Goal: Task Accomplishment & Management: Use online tool/utility

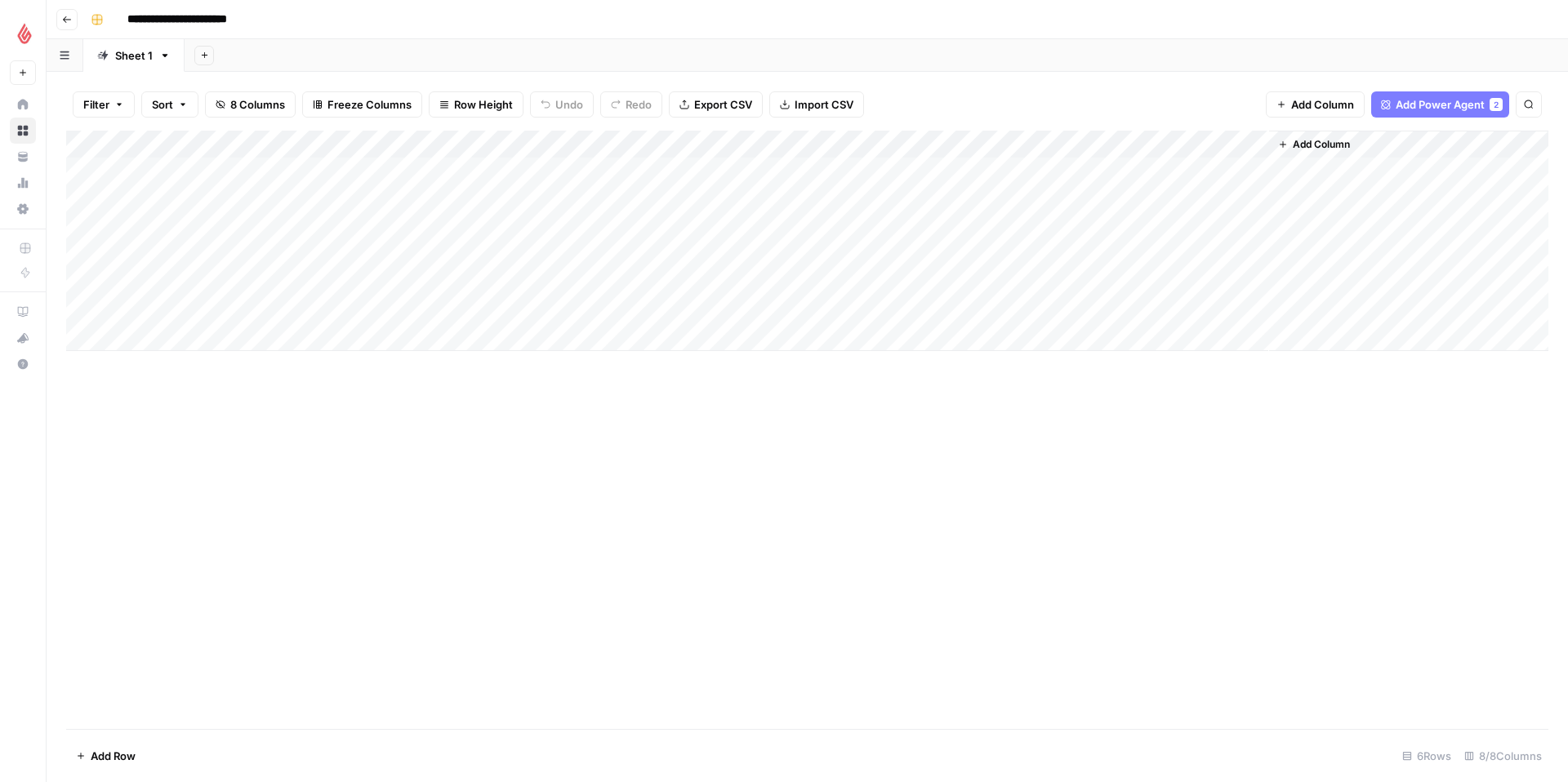
click at [500, 145] on div "Add Column" at bounding box center [807, 241] width 1482 height 220
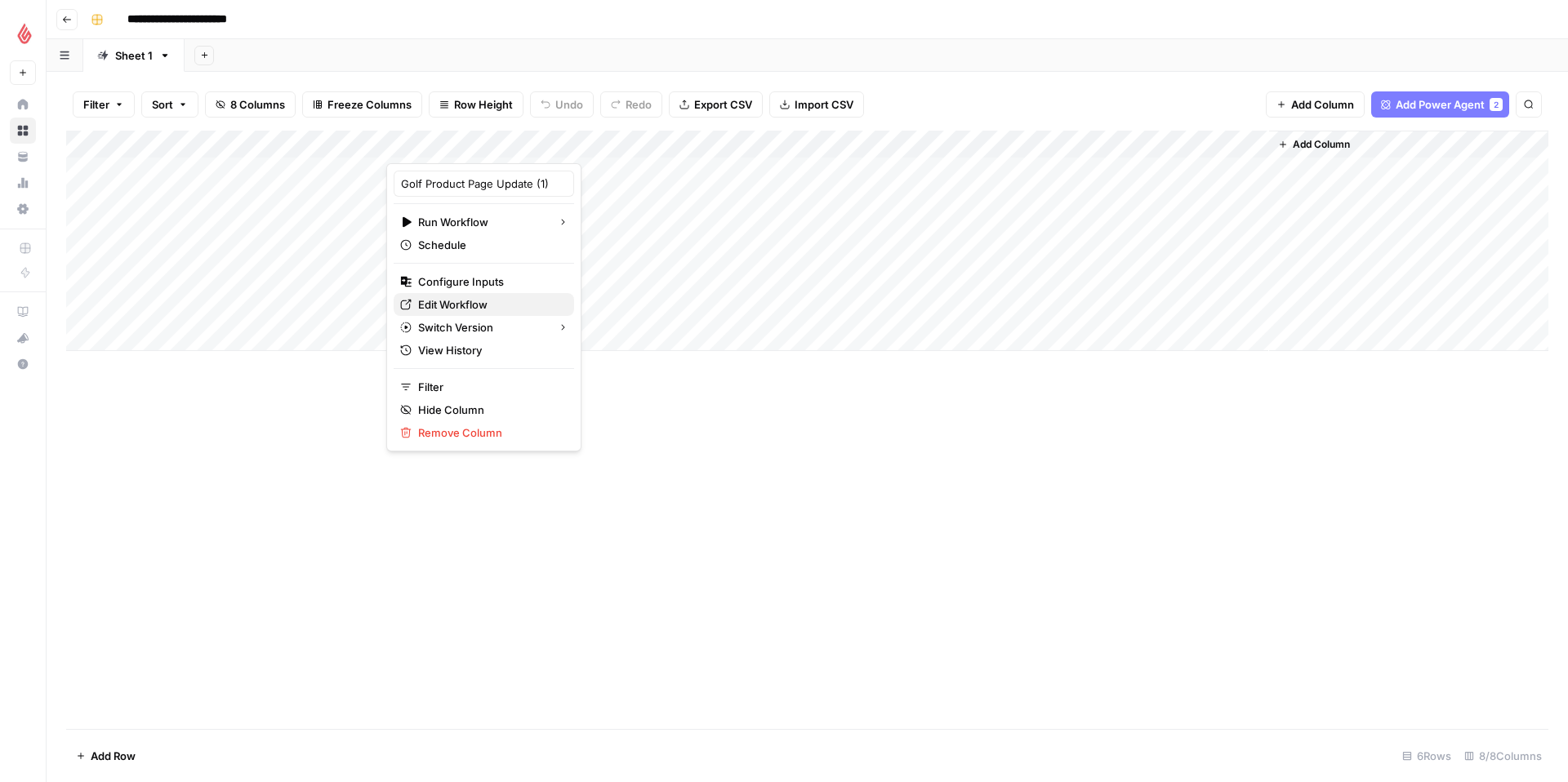
click at [507, 302] on span "Edit Workflow" at bounding box center [490, 304] width 143 height 16
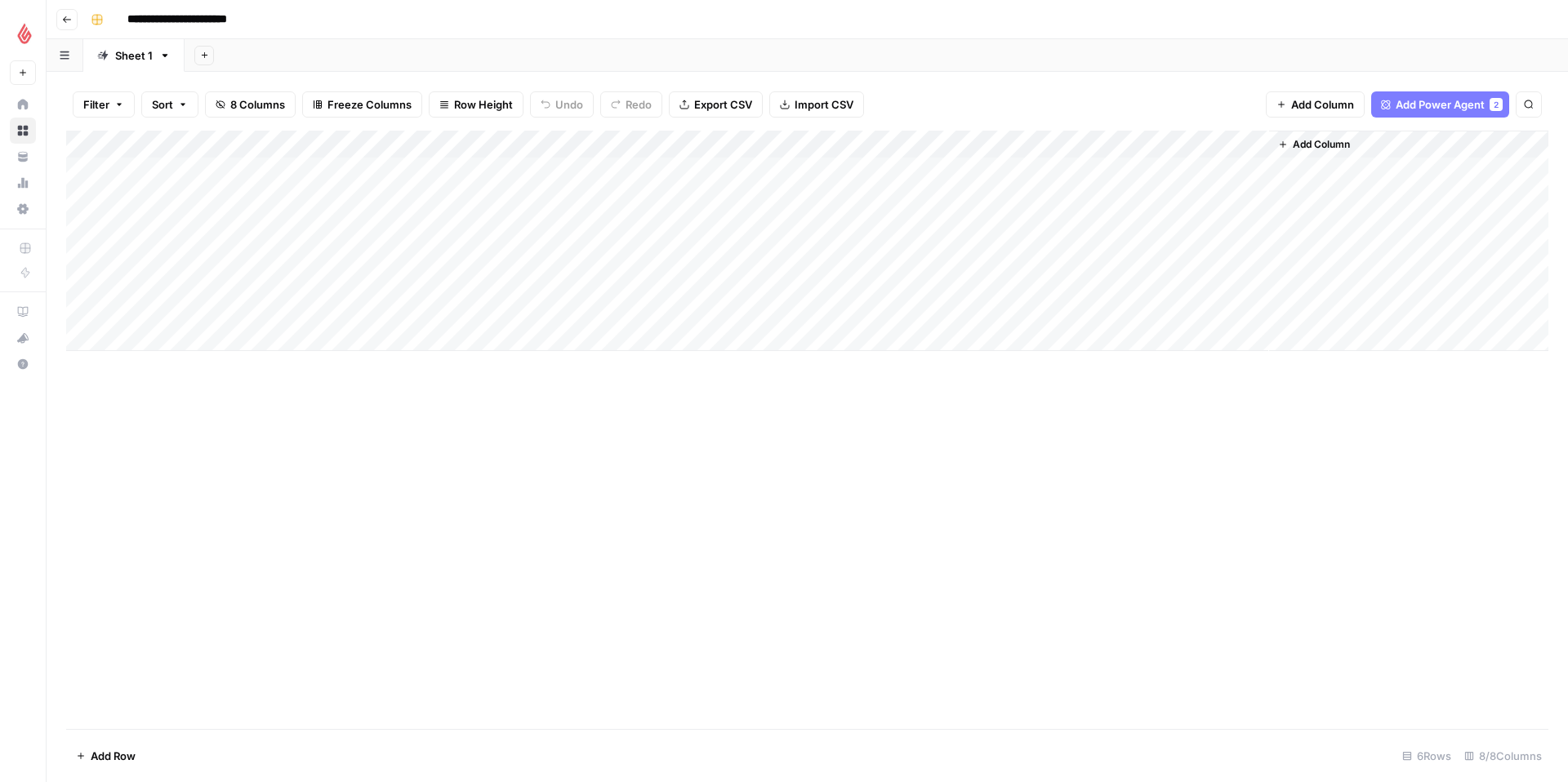
click at [1332, 148] on span "Add Column" at bounding box center [1321, 144] width 57 height 14
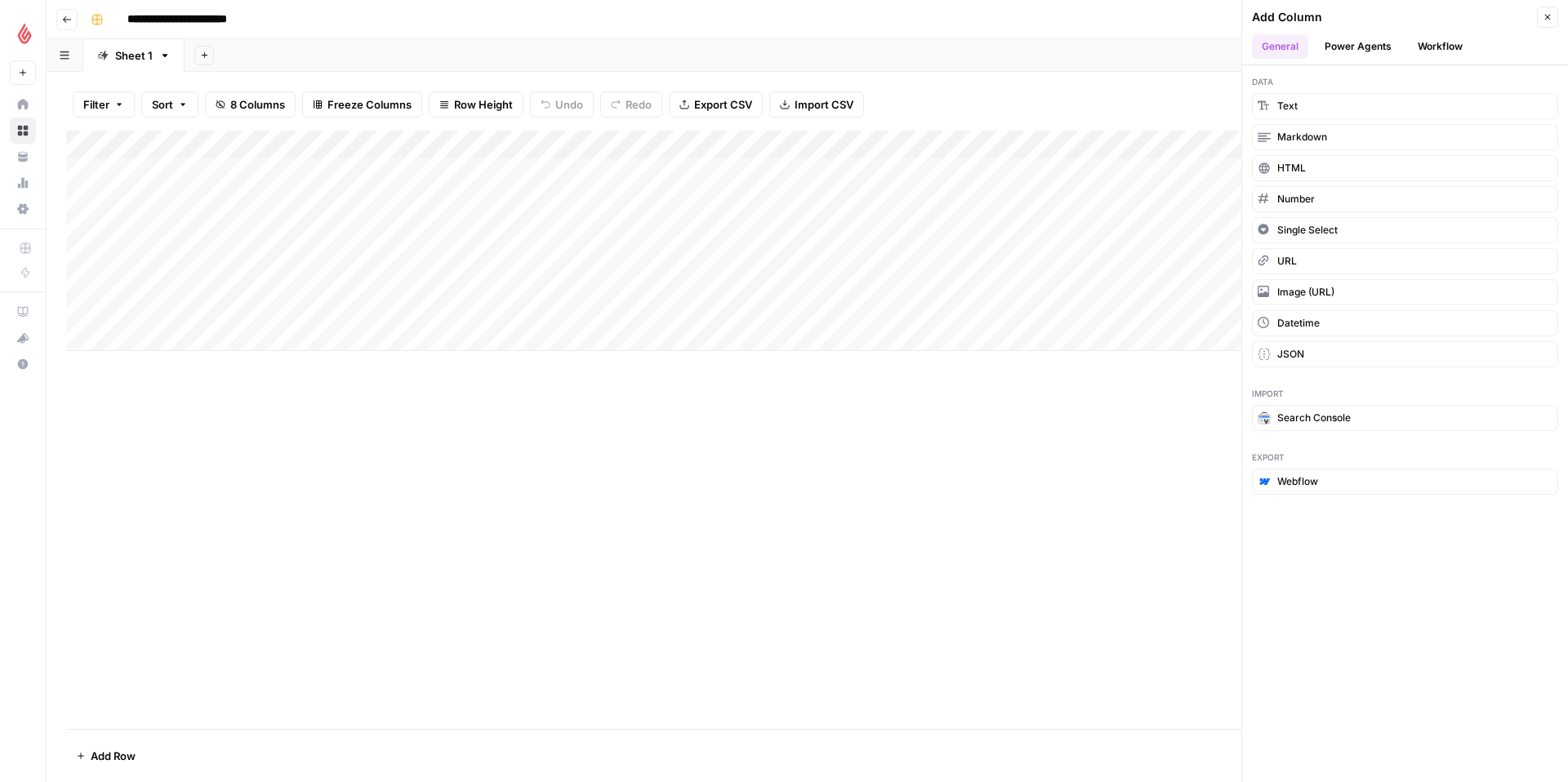
click at [1337, 59] on header "Add Column Close General Power Agents Workflow" at bounding box center [1405, 32] width 326 height 65
click at [1335, 43] on button "Power Agents" at bounding box center [1358, 46] width 87 height 25
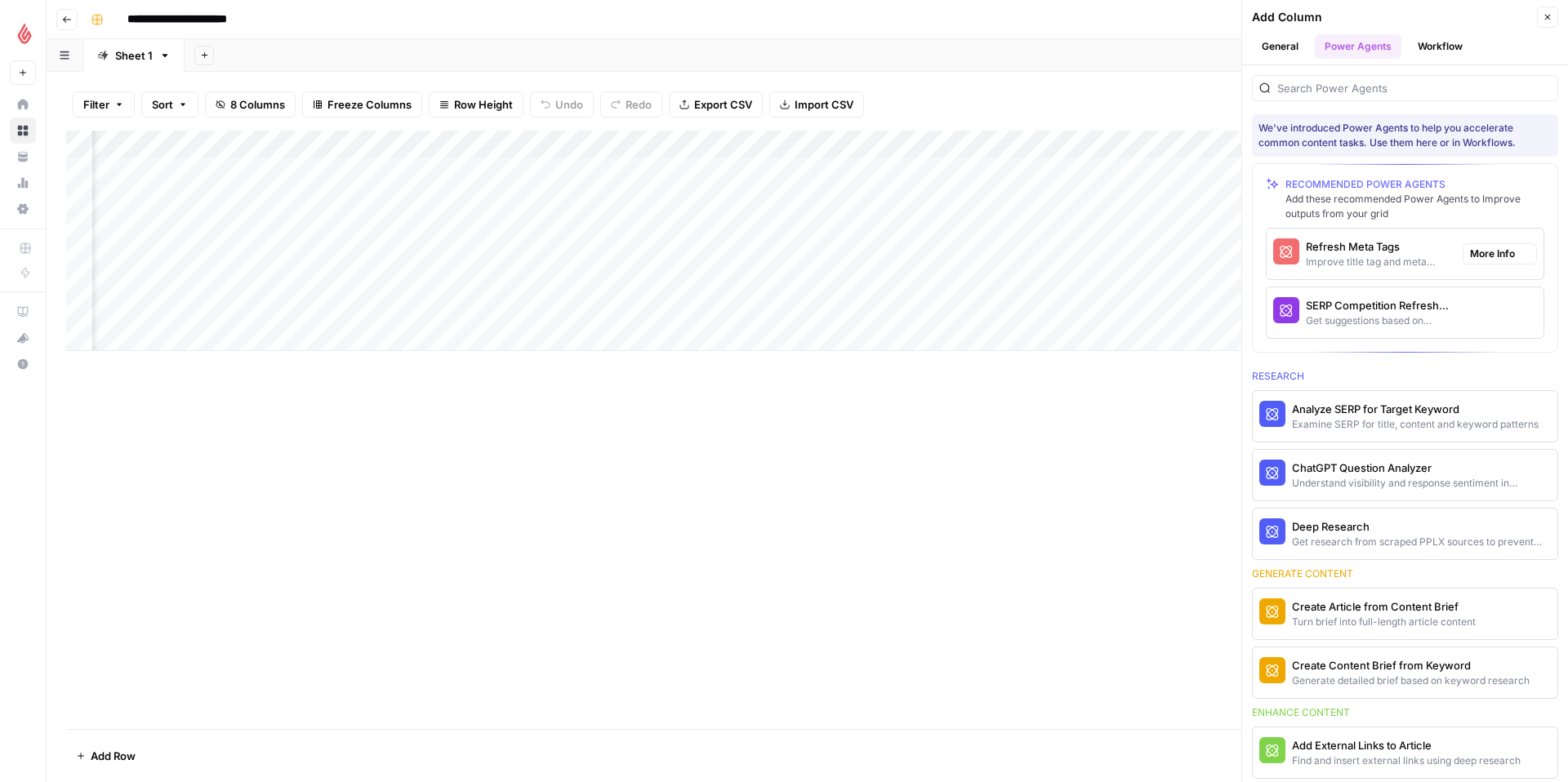
scroll to position [0, 195]
click at [1338, 261] on div "Improve title tag and meta descriptions for a page" at bounding box center [1378, 262] width 144 height 14
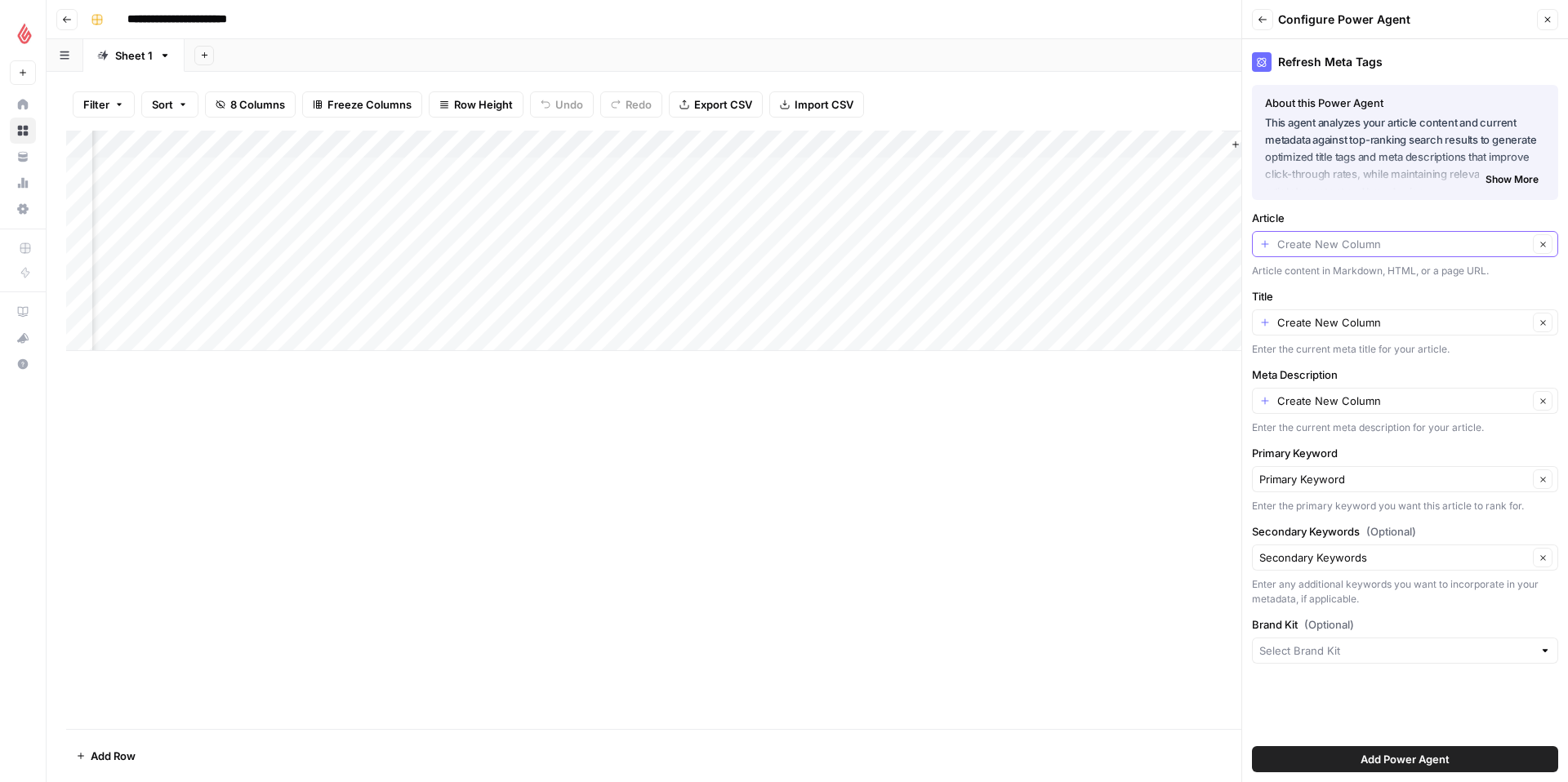
click at [1440, 245] on input "Article" at bounding box center [1402, 244] width 251 height 16
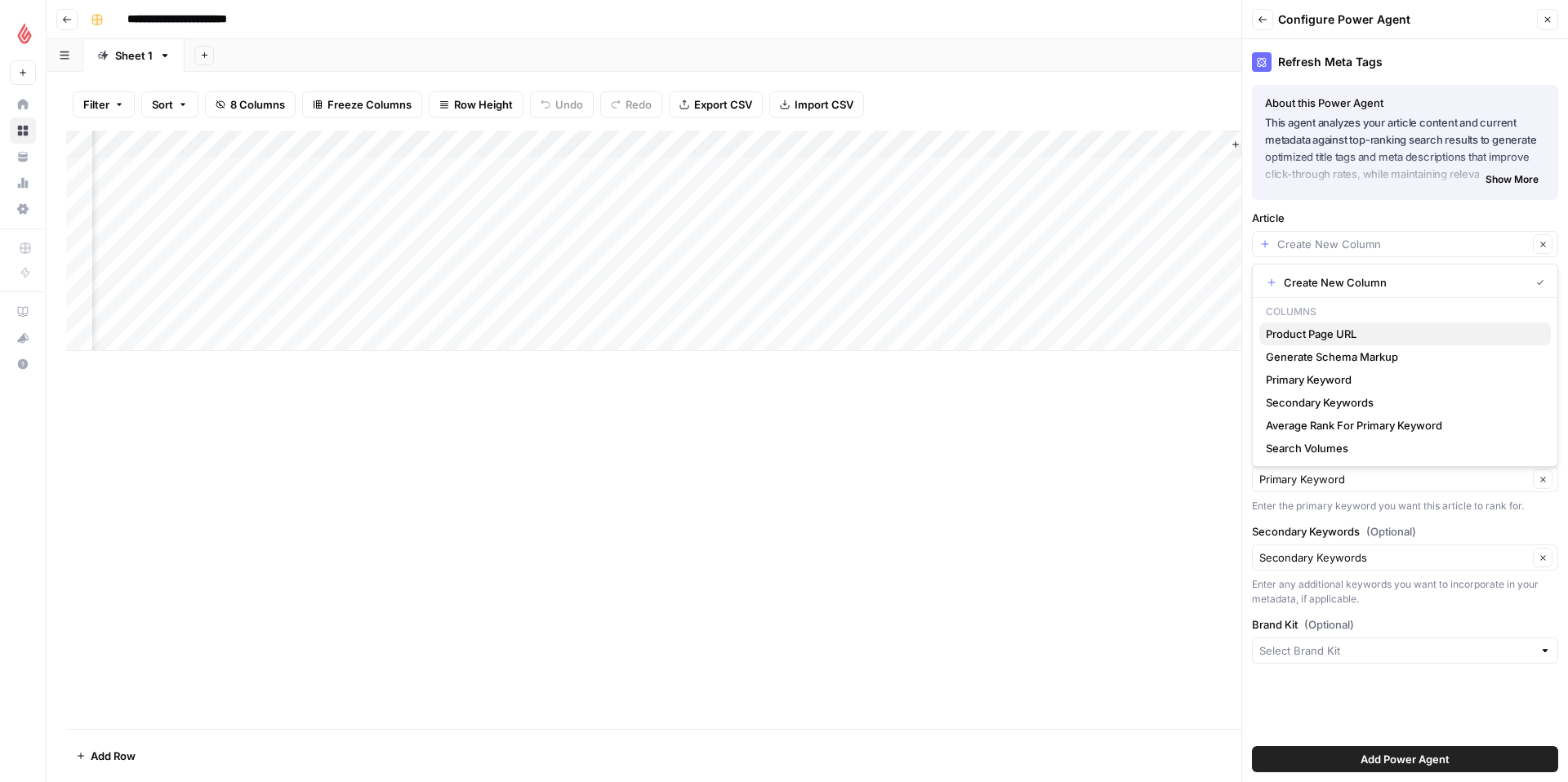
click at [1429, 326] on span "Product Page URL" at bounding box center [1402, 333] width 272 height 16
type input "Product Page URL"
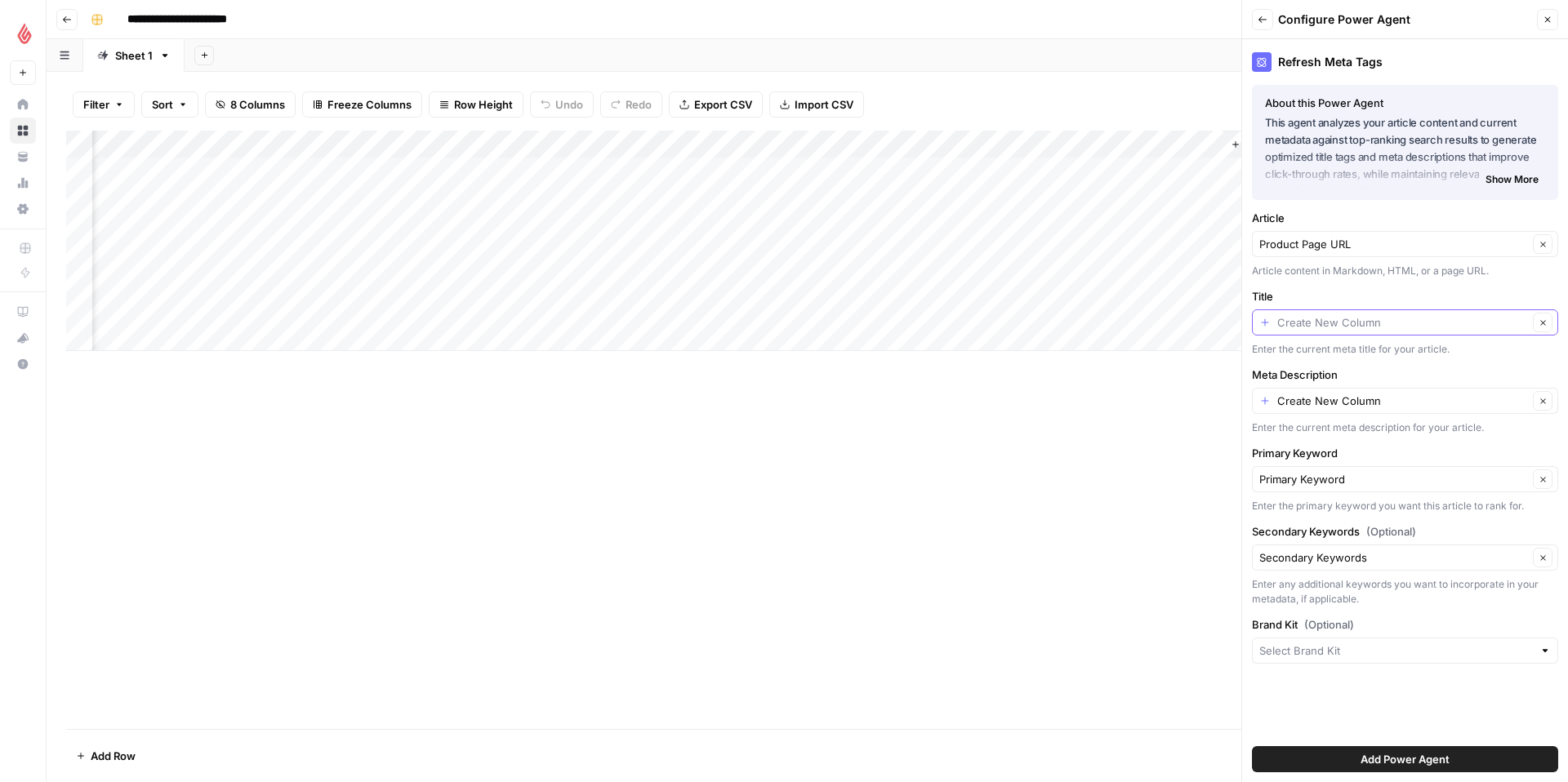
click at [1463, 322] on input "Title" at bounding box center [1402, 322] width 251 height 16
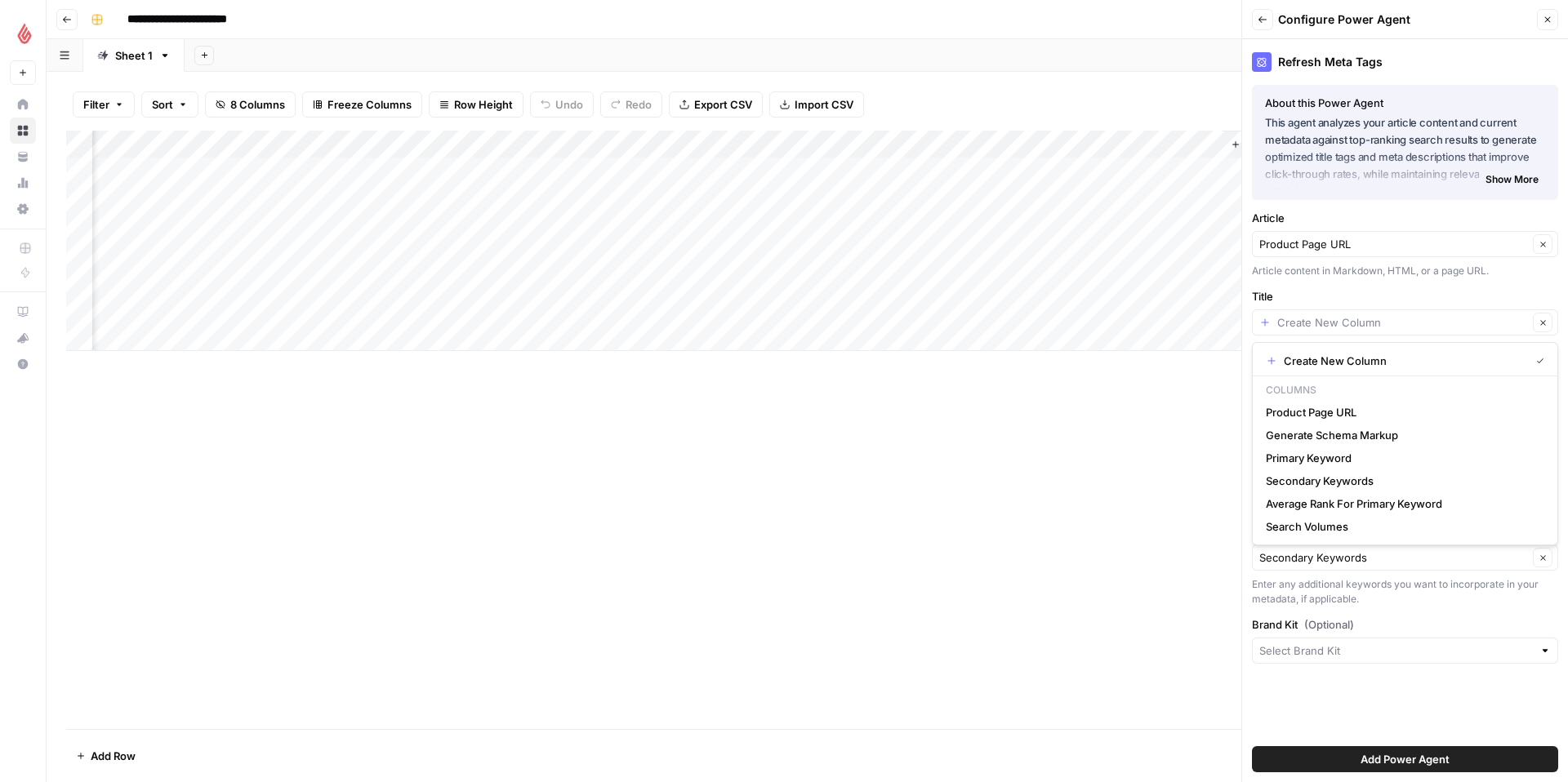
type input "Create New Column"
click at [1448, 295] on label "Title" at bounding box center [1405, 296] width 306 height 16
click at [1448, 314] on input "Create New Column" at bounding box center [1402, 322] width 251 height 16
type input "Create New Column"
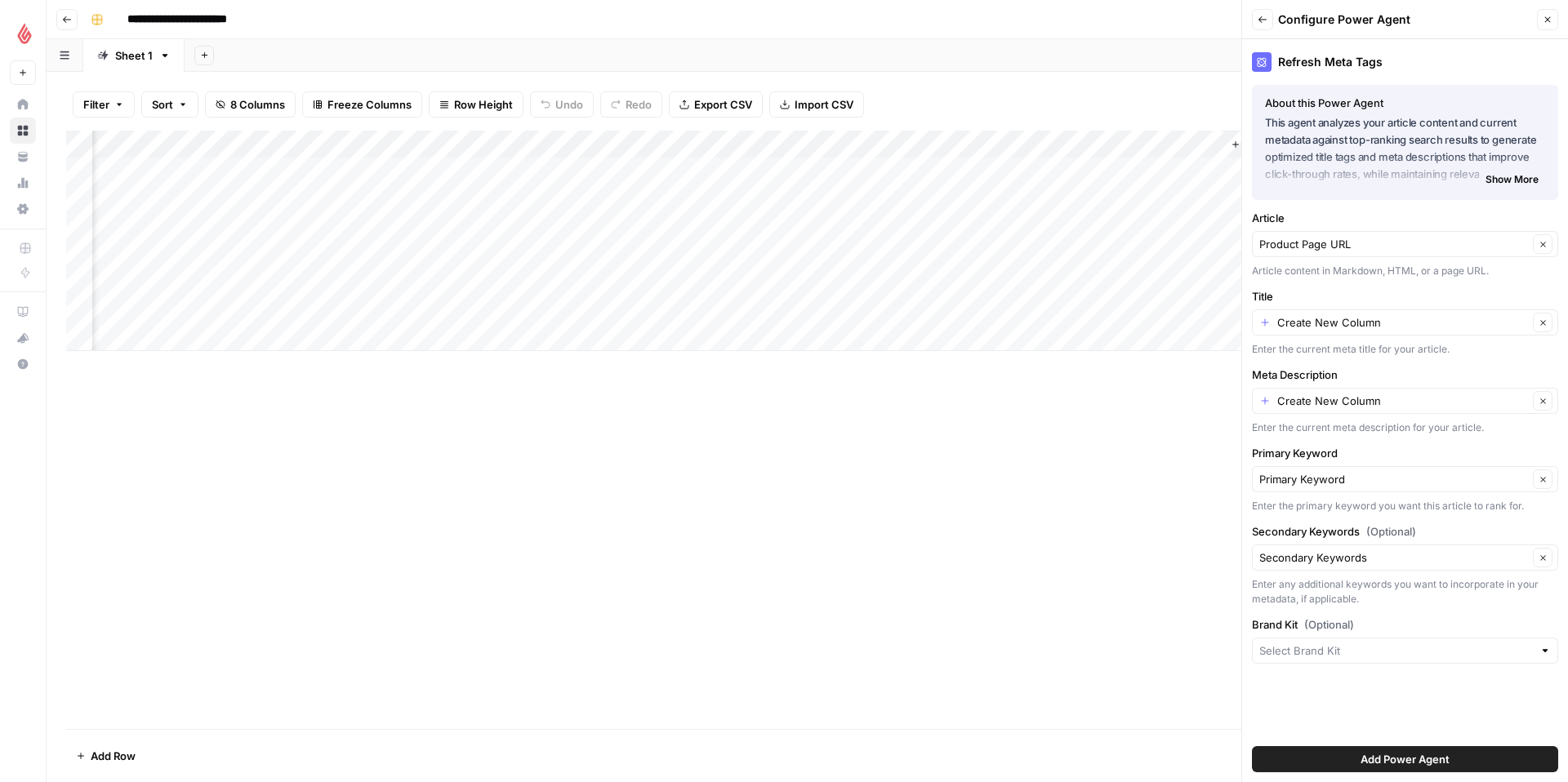
click at [1508, 275] on div "Article content in Markdown, HTML, or a page URL." at bounding box center [1405, 270] width 306 height 14
click at [1359, 653] on input "Brand Kit (Optional)" at bounding box center [1396, 650] width 274 height 16
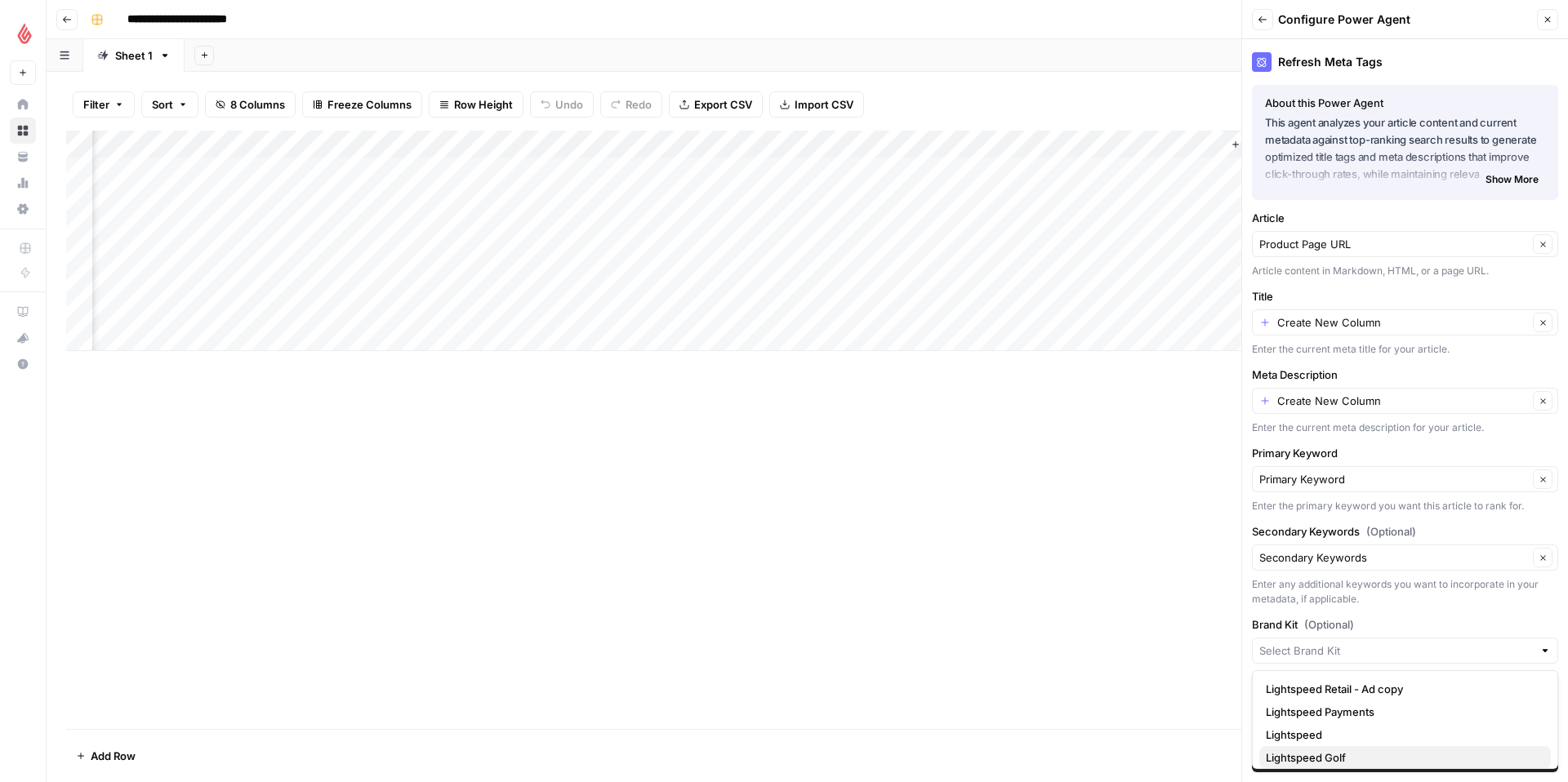
click at [1357, 757] on span "Lightspeed Golf" at bounding box center [1402, 757] width 272 height 16
type input "Lightspeed Golf"
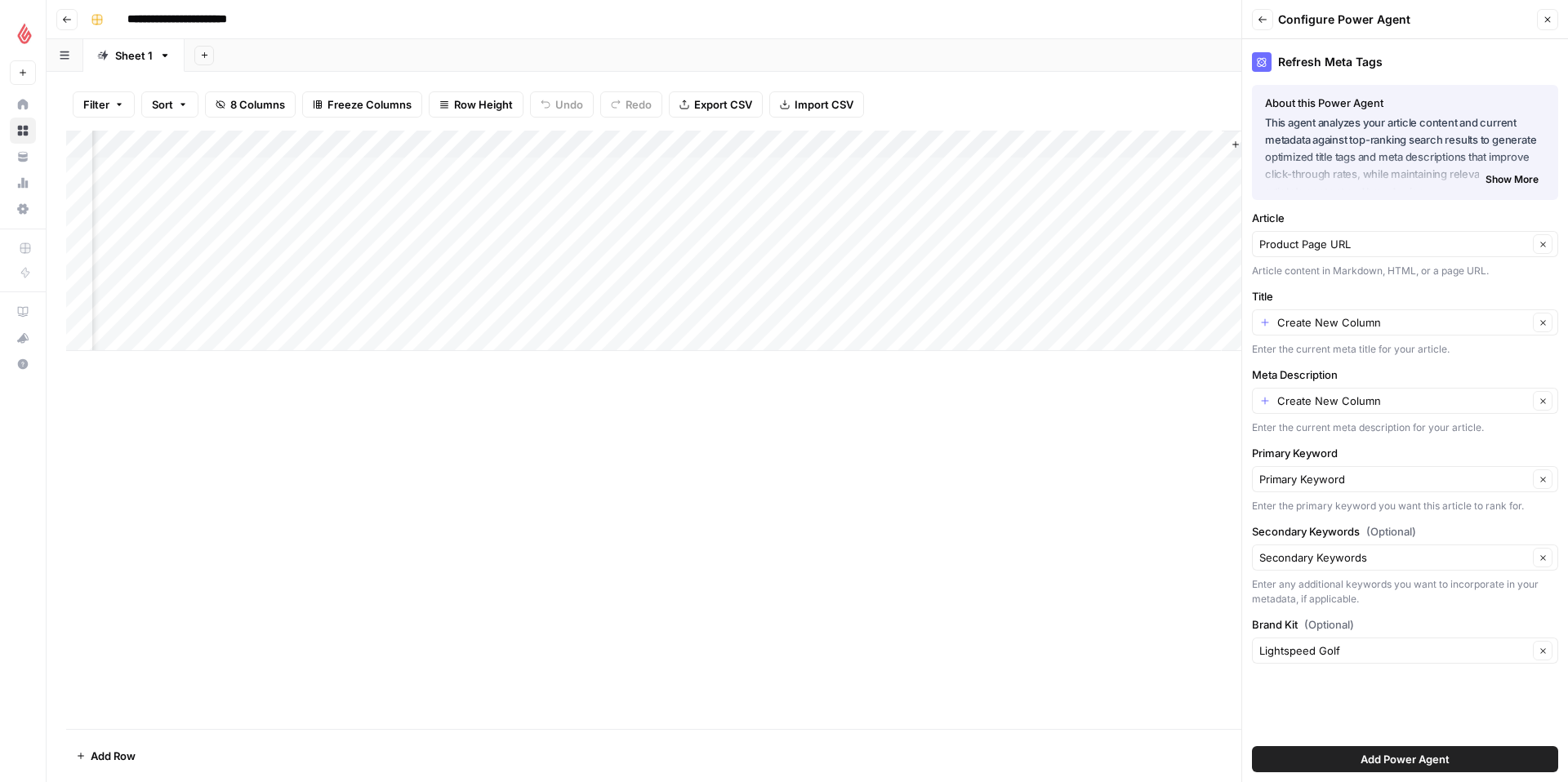
click at [1364, 753] on span "Add Power Agent" at bounding box center [1405, 759] width 89 height 16
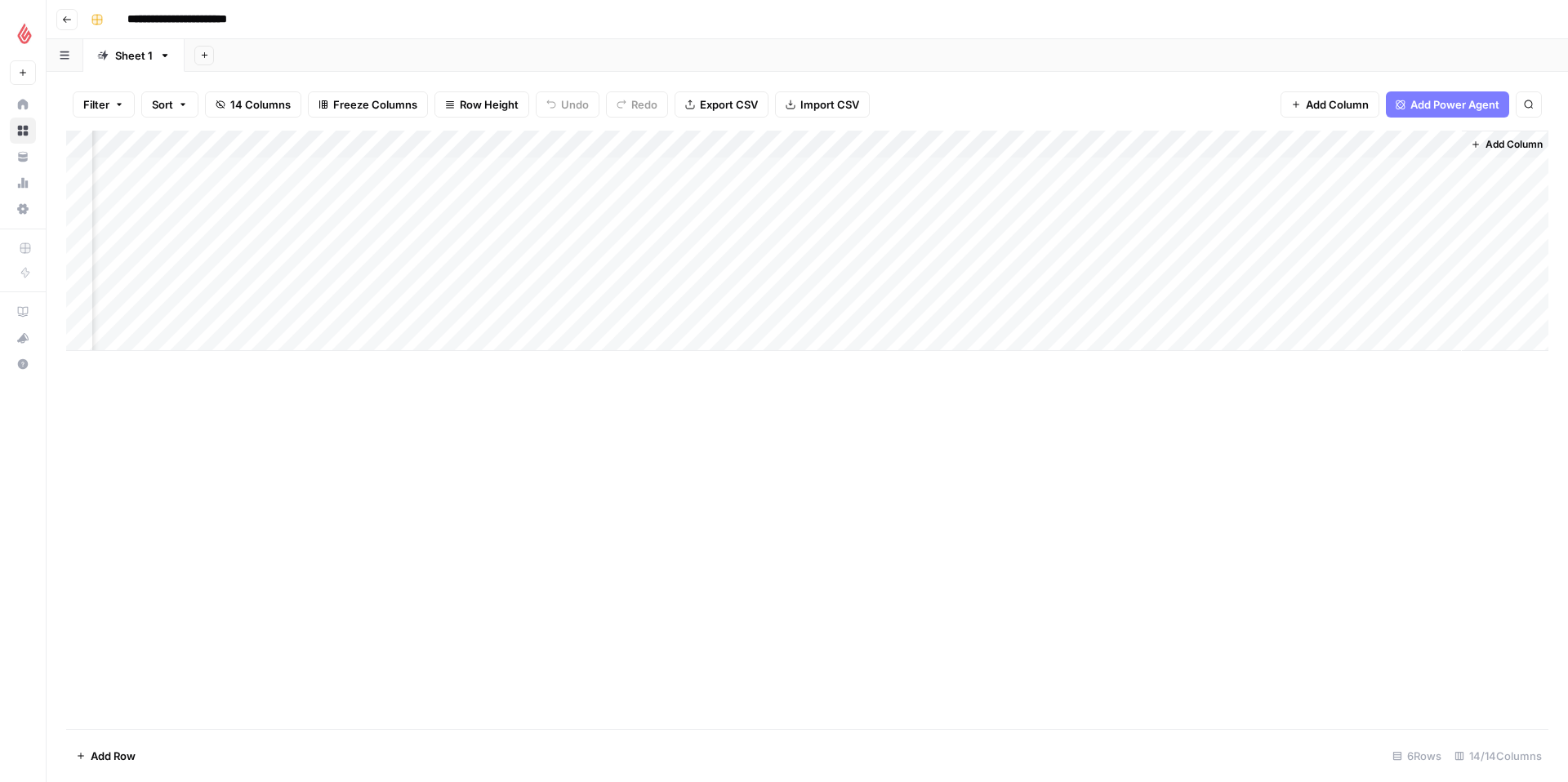
scroll to position [0, 693]
click at [1485, 144] on span "Add Column" at bounding box center [1510, 144] width 57 height 14
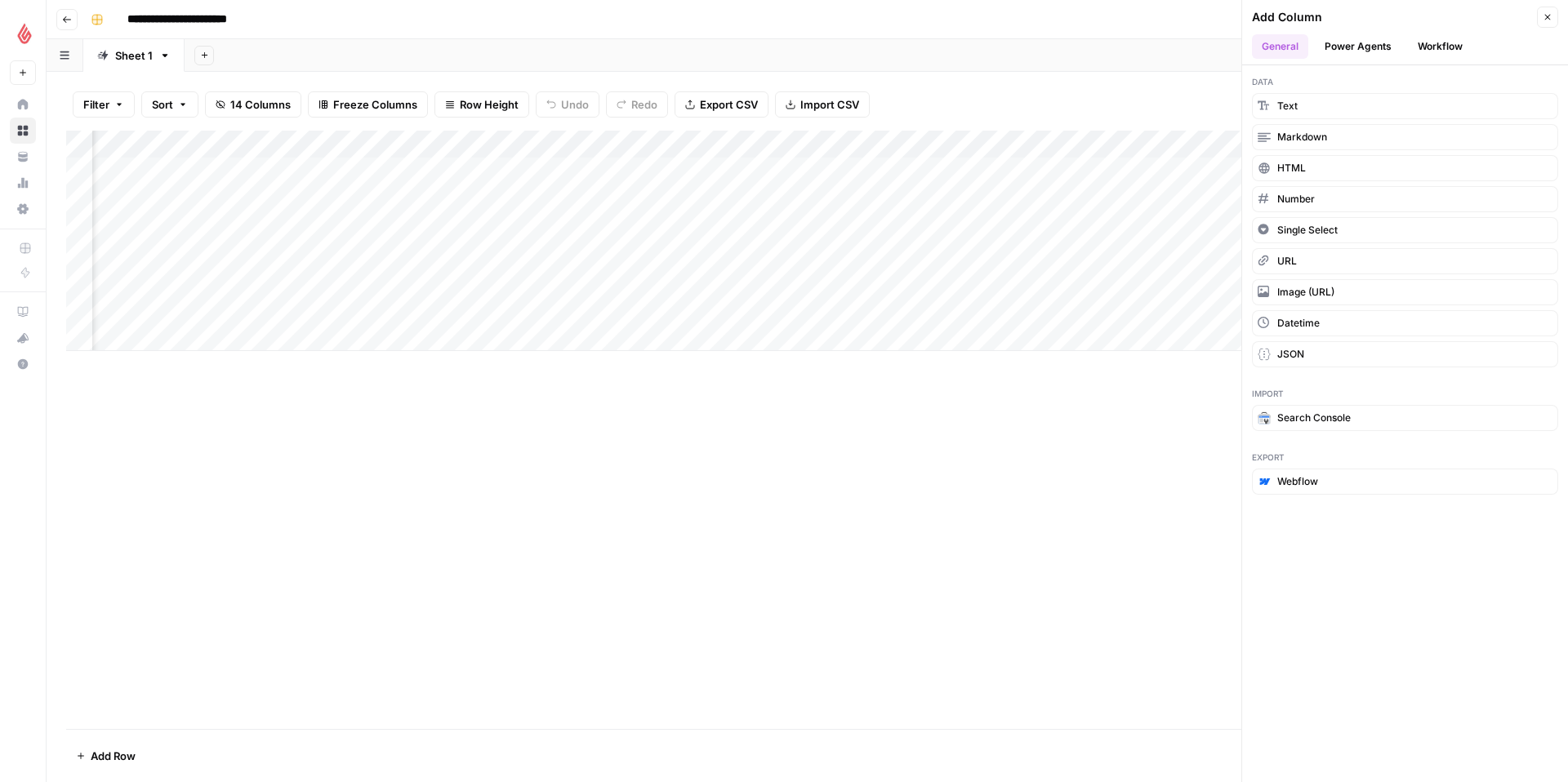
click at [1376, 53] on button "Power Agents" at bounding box center [1358, 46] width 87 height 25
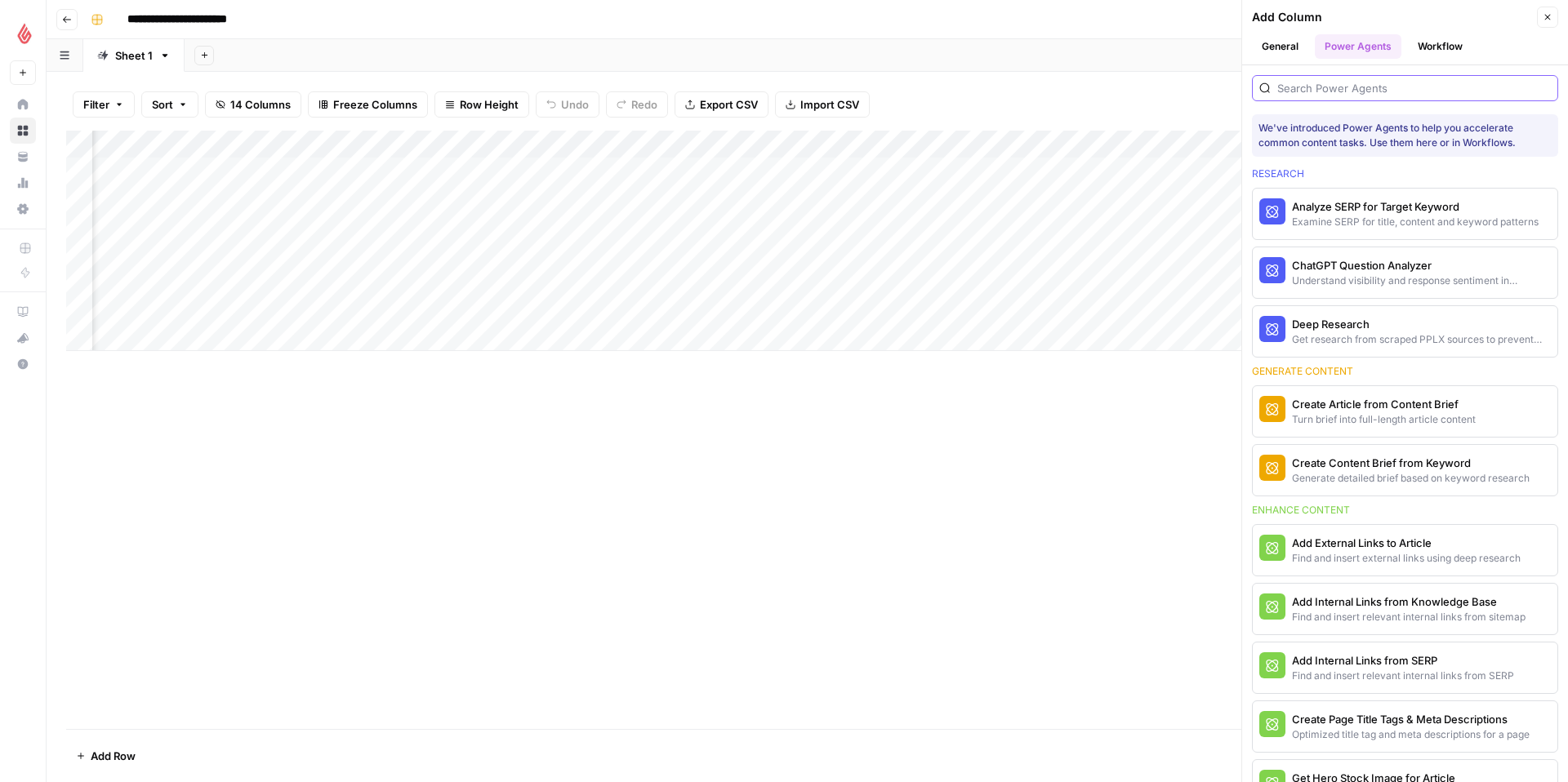
click at [1395, 93] on input "search" at bounding box center [1414, 88] width 274 height 16
click at [1418, 464] on div "Create Content Brief from Keyword" at bounding box center [1378, 462] width 172 height 16
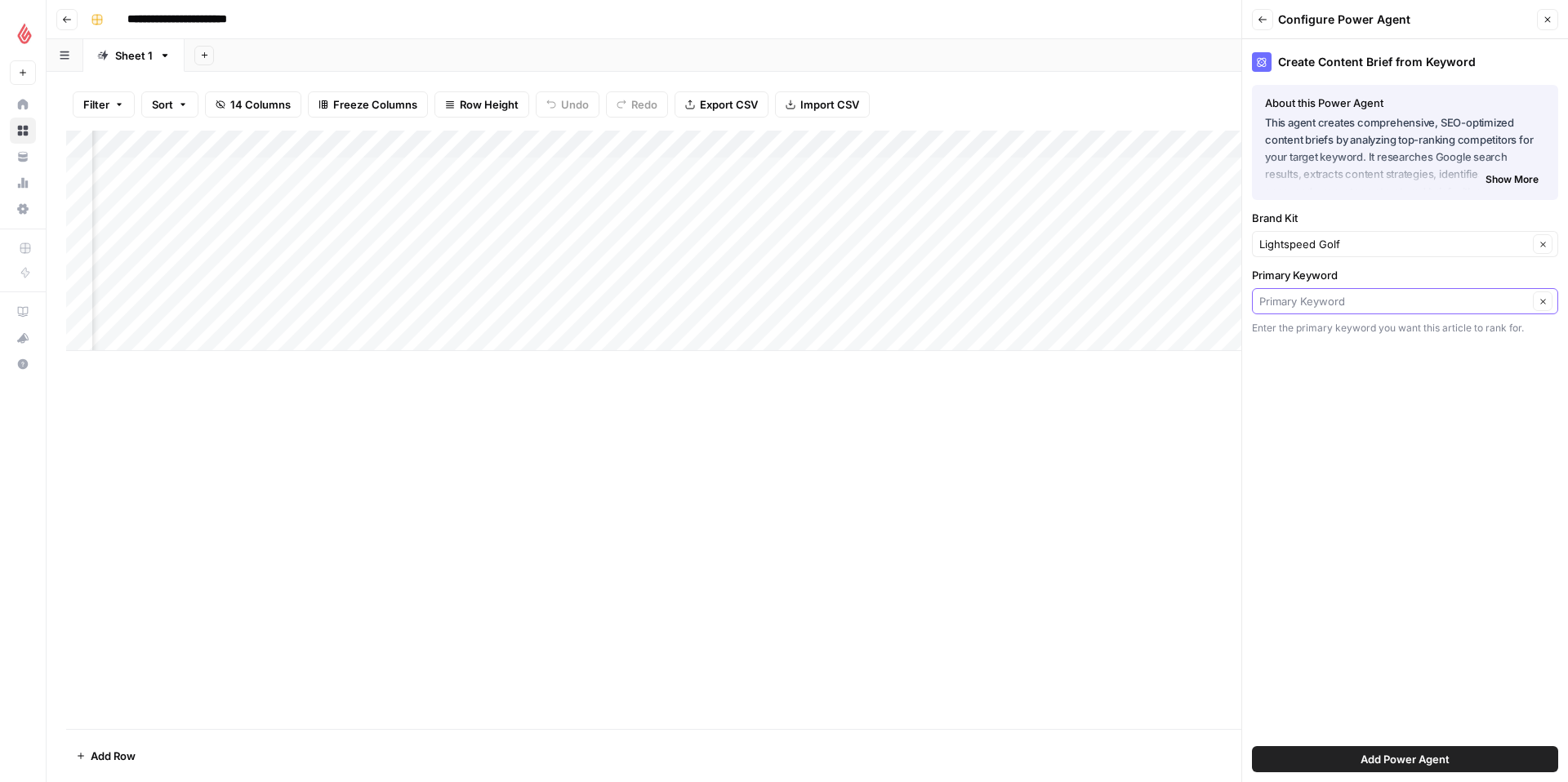
click at [1467, 303] on input "Primary Keyword" at bounding box center [1394, 301] width 269 height 16
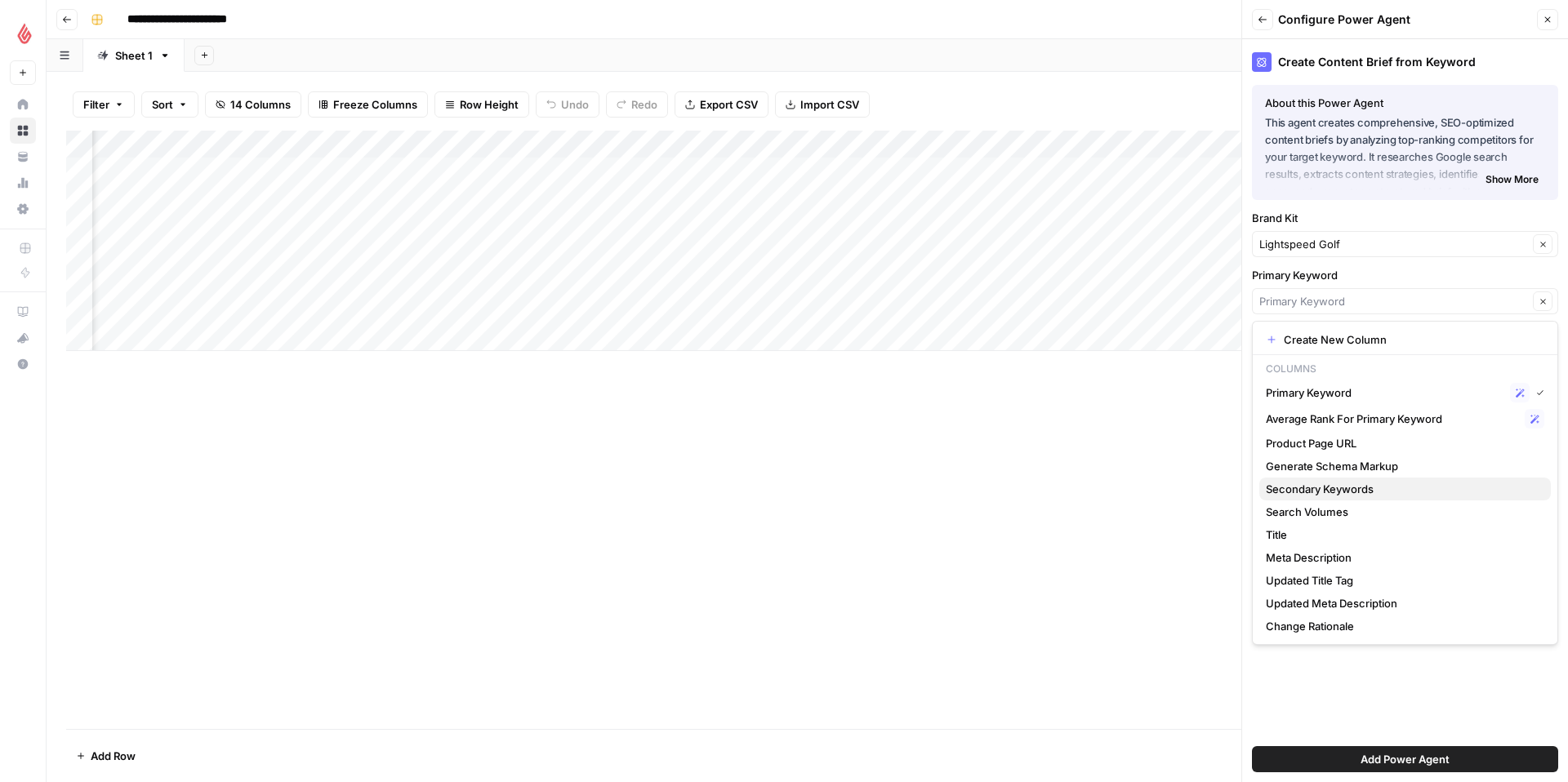
click at [1421, 484] on span "Secondary Keywords" at bounding box center [1402, 489] width 272 height 16
type input "Secondary Keywords"
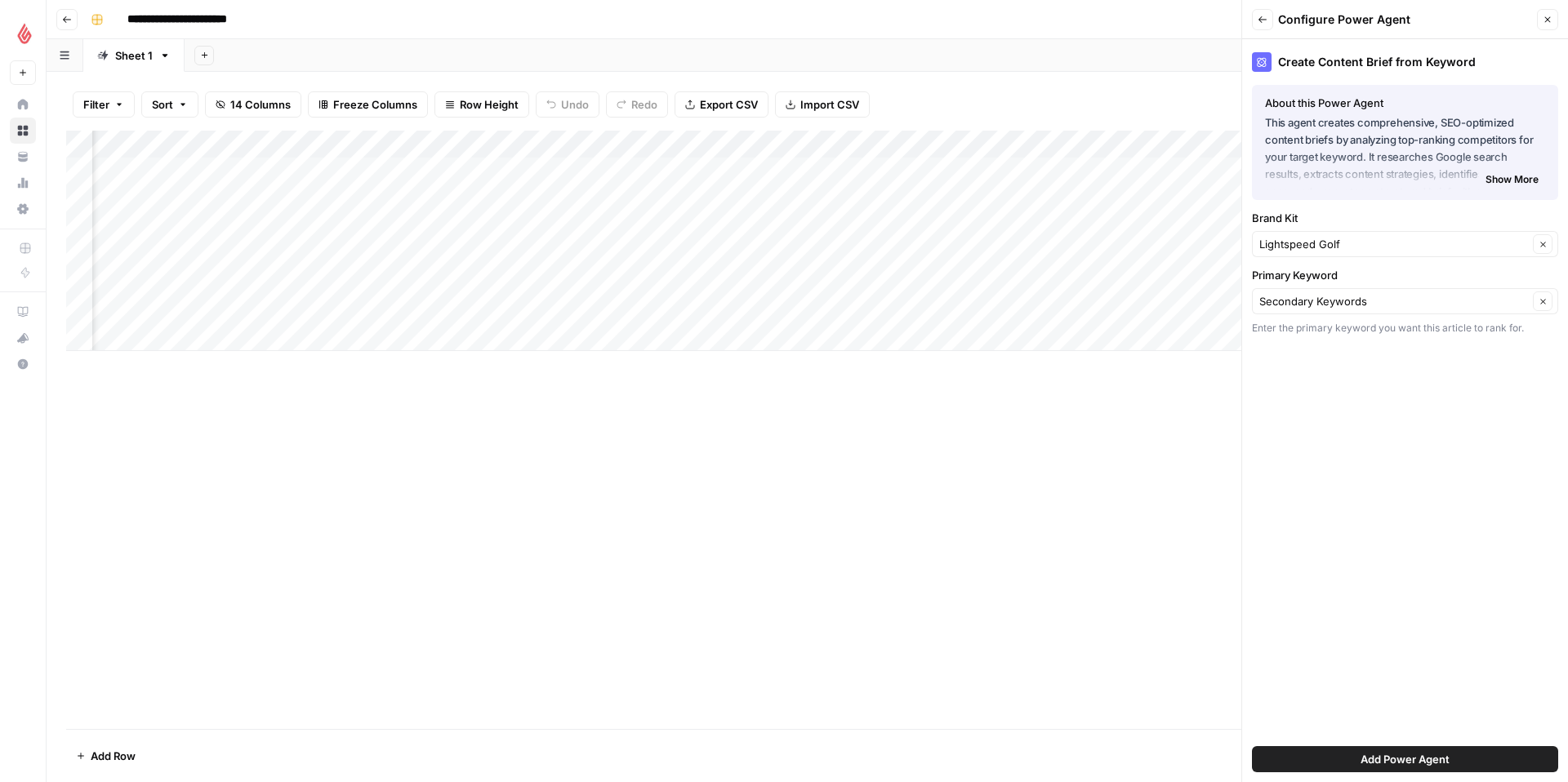
click at [1514, 178] on span "Show More" at bounding box center [1512, 179] width 53 height 14
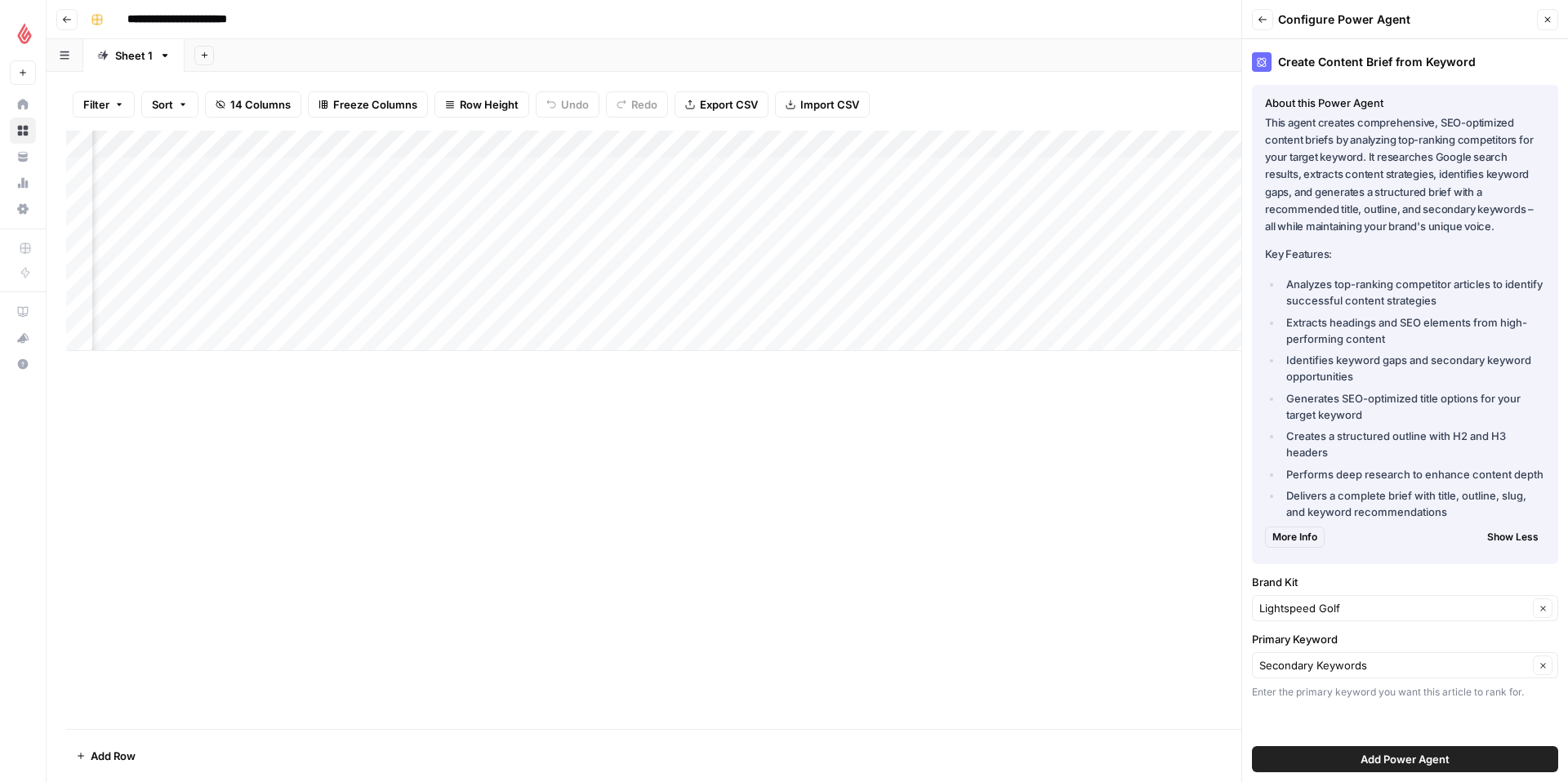
click at [1420, 762] on span "Add Power Agent" at bounding box center [1405, 759] width 89 height 16
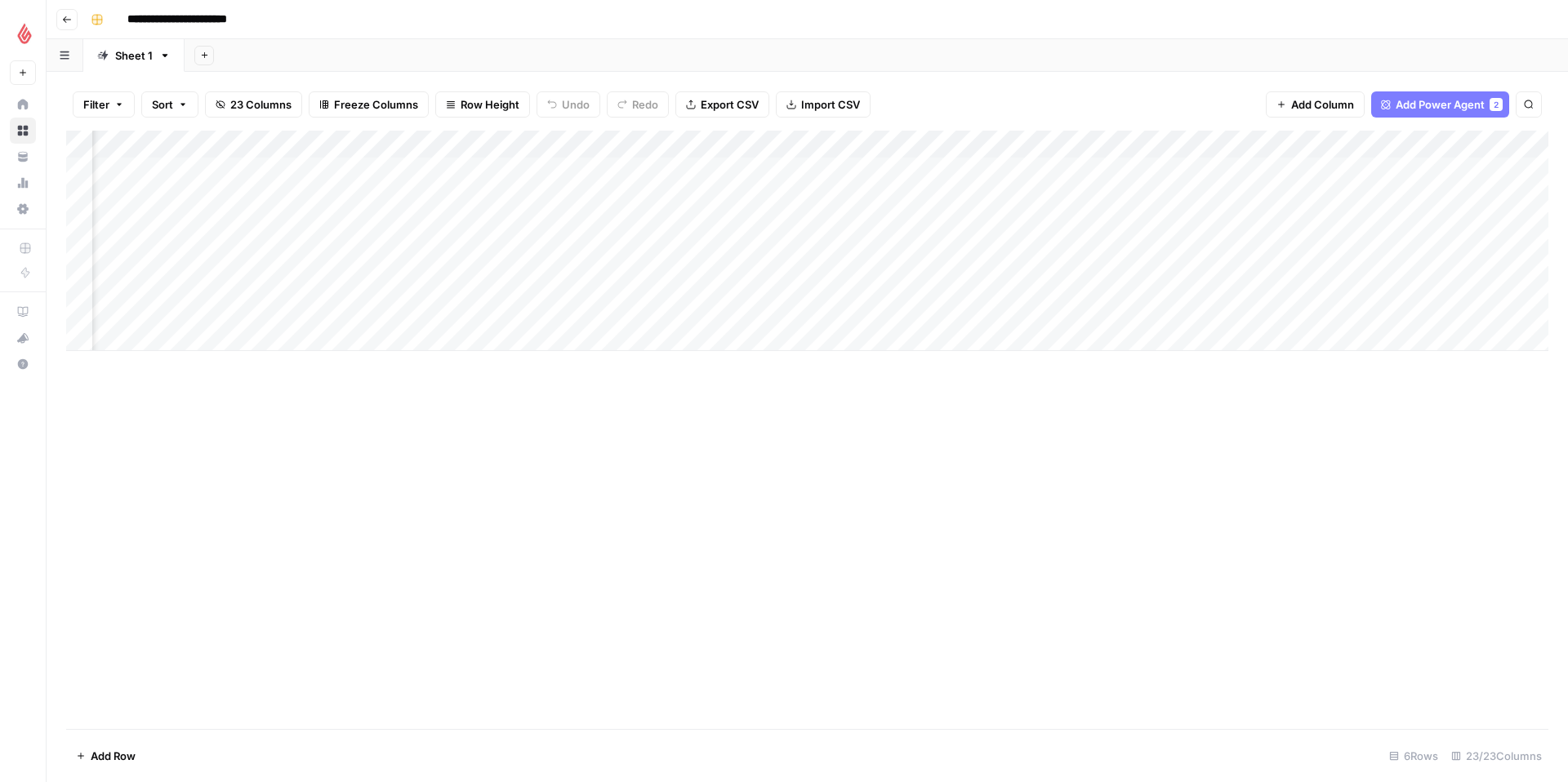
scroll to position [0, 872]
click at [486, 172] on div "Add Column" at bounding box center [807, 241] width 1482 height 220
click at [611, 170] on div "Add Column" at bounding box center [807, 241] width 1482 height 220
click at [645, 171] on div "Add Column" at bounding box center [807, 241] width 1482 height 220
